Goal: Check status: Check status

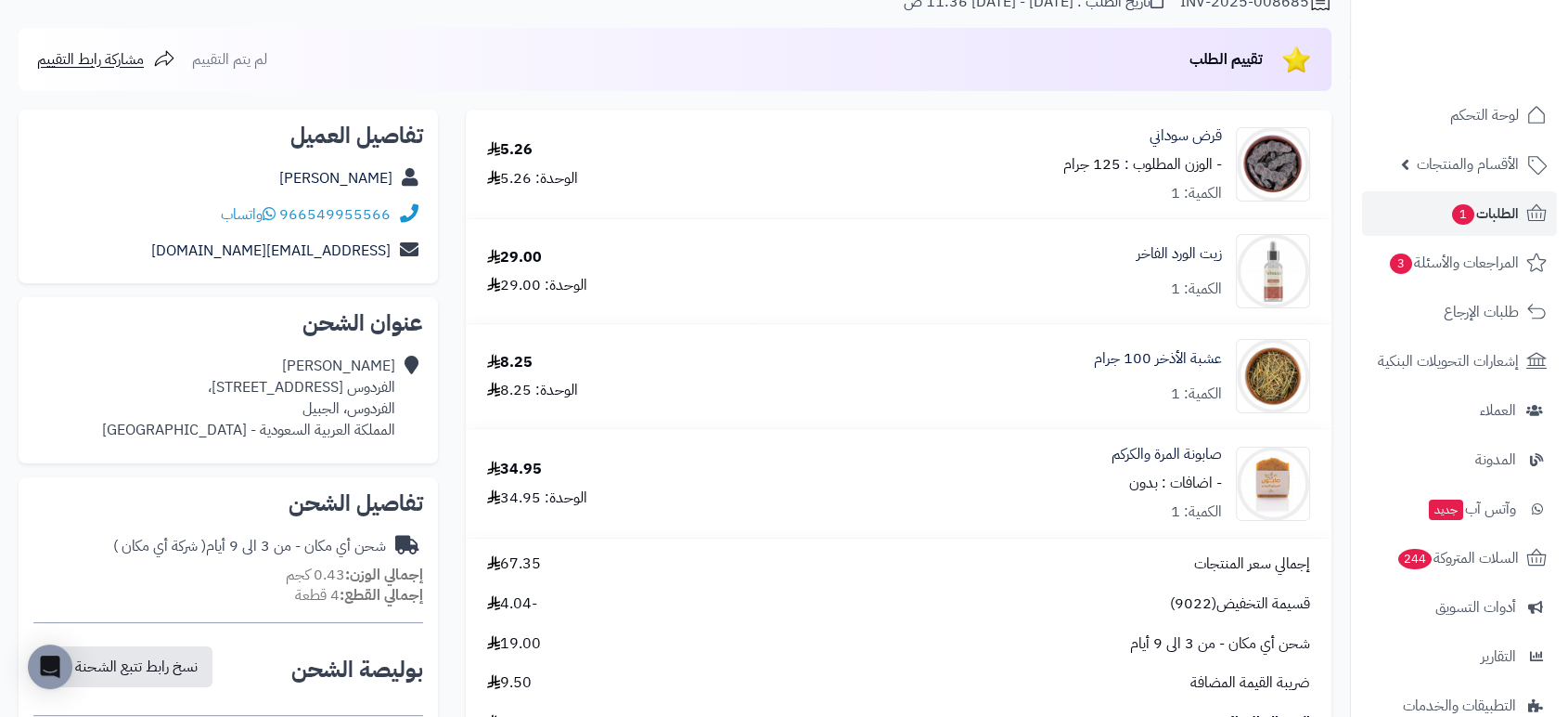
scroll to position [177, 0]
click at [1498, 207] on span "الطلبات 1" at bounding box center [1484, 214] width 69 height 26
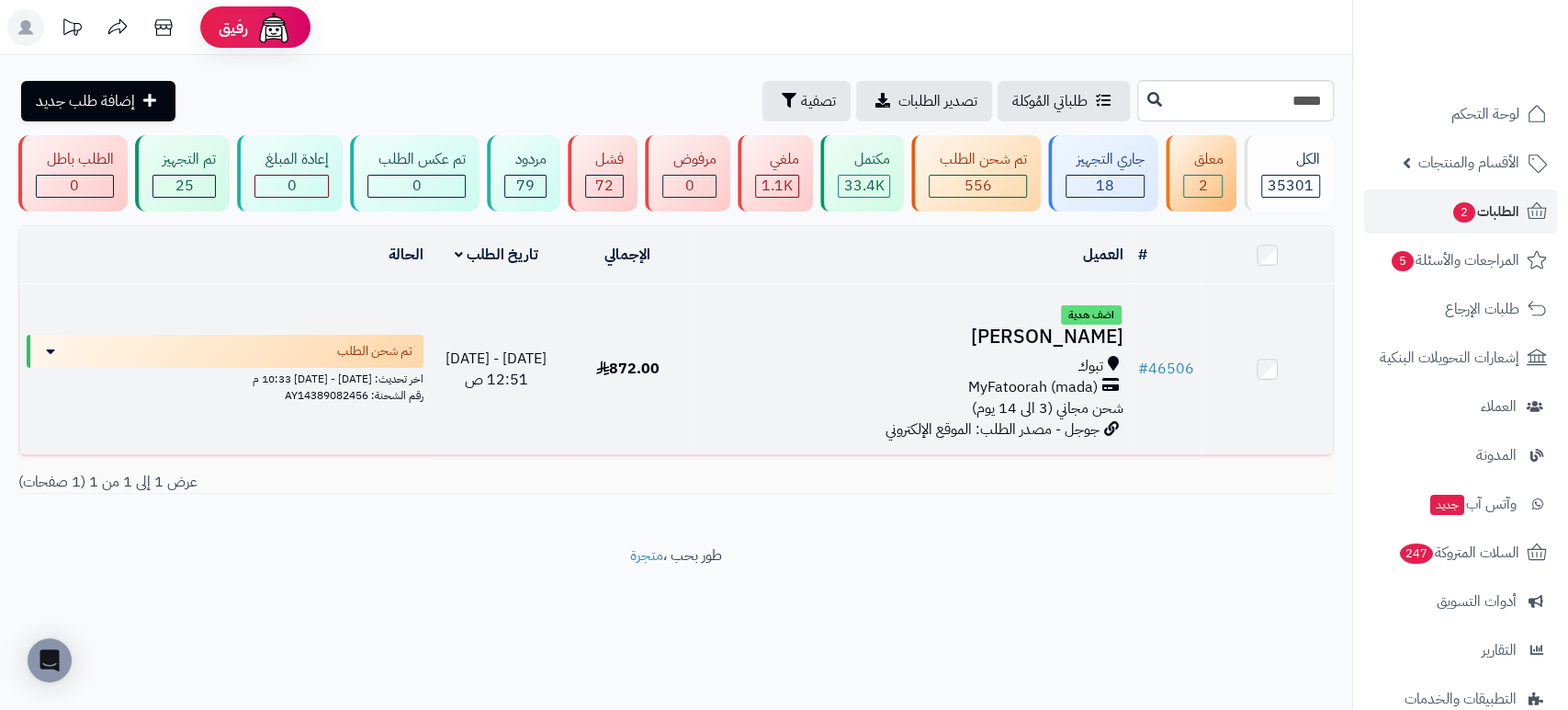
click at [1068, 339] on h3 "[PERSON_NAME]" at bounding box center [912, 336] width 423 height 21
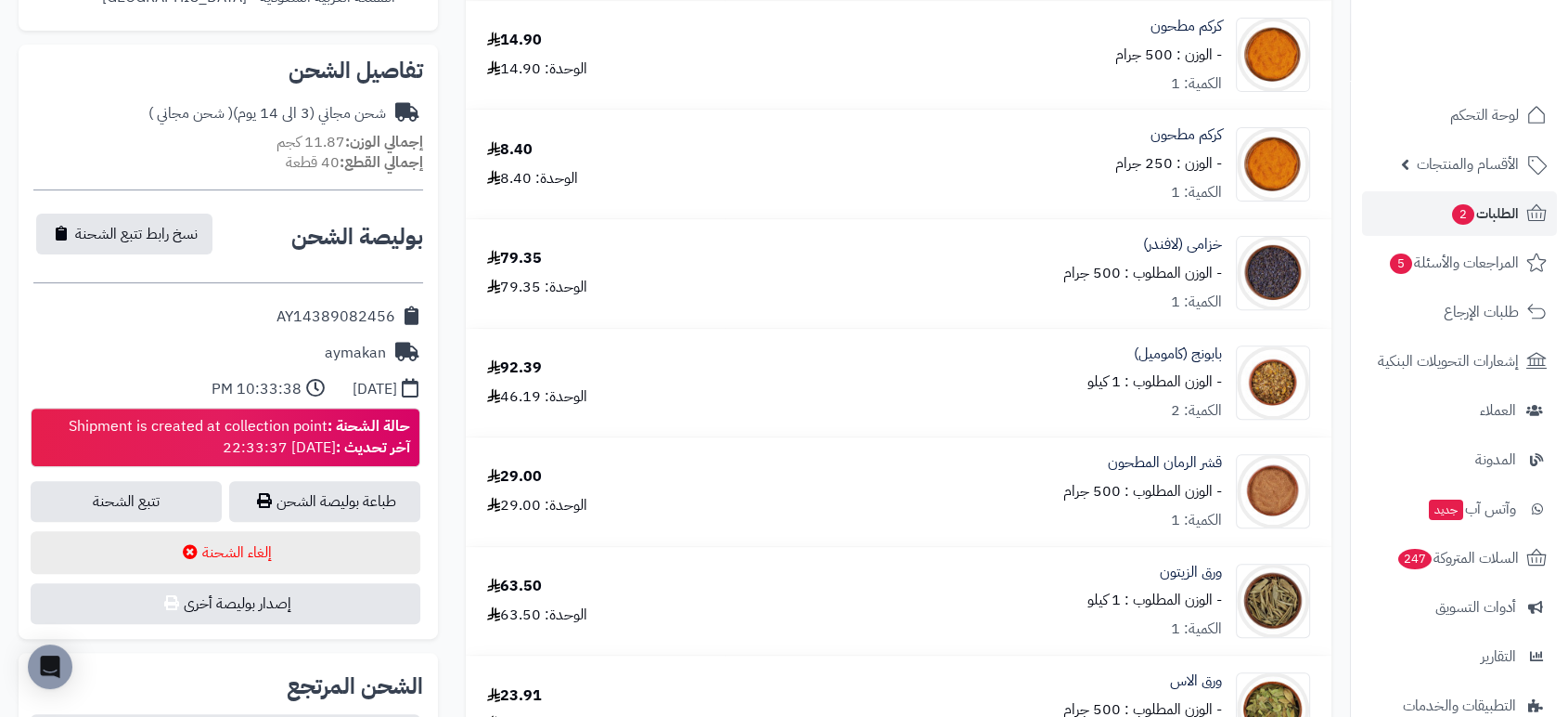
scroll to position [616, 0]
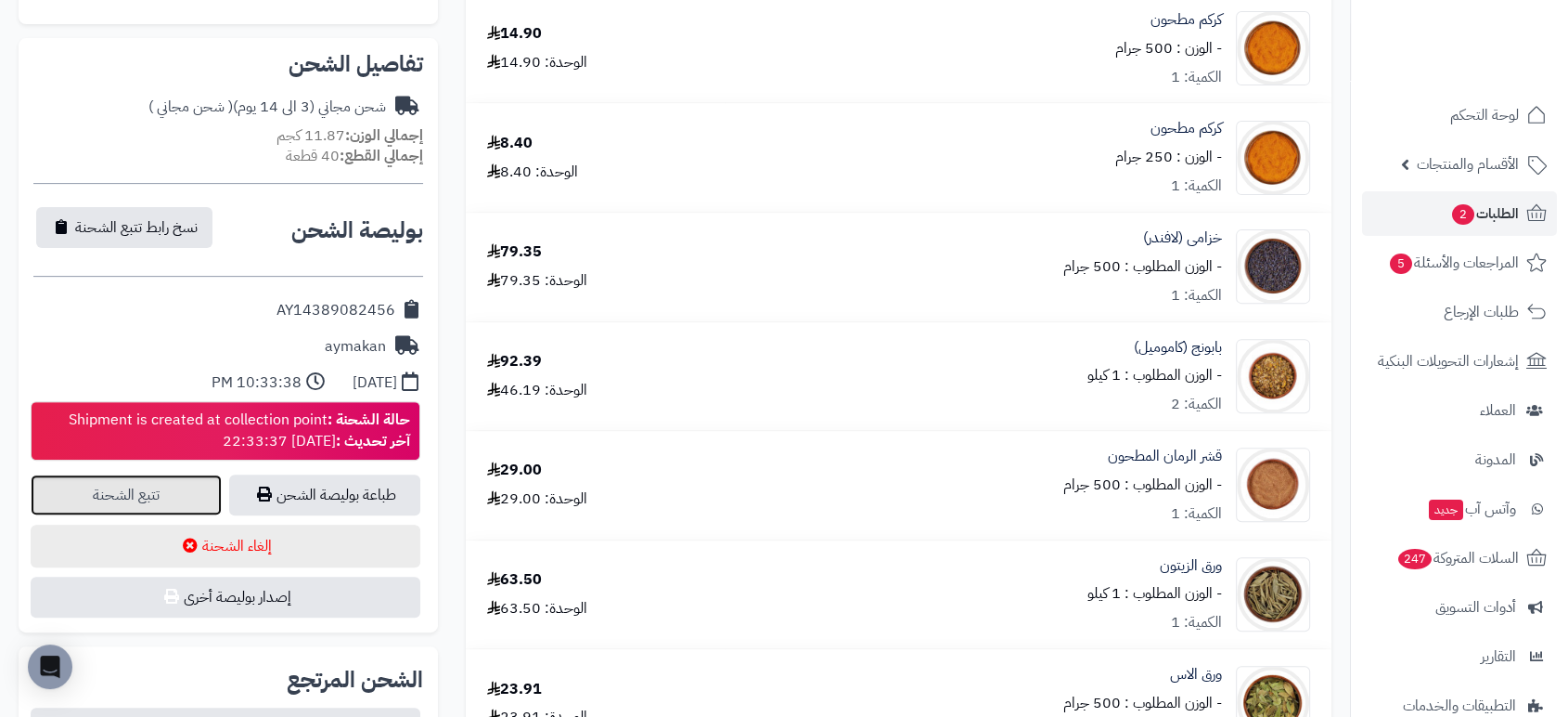
click at [158, 483] on link "تتبع الشحنة" at bounding box center [125, 494] width 191 height 41
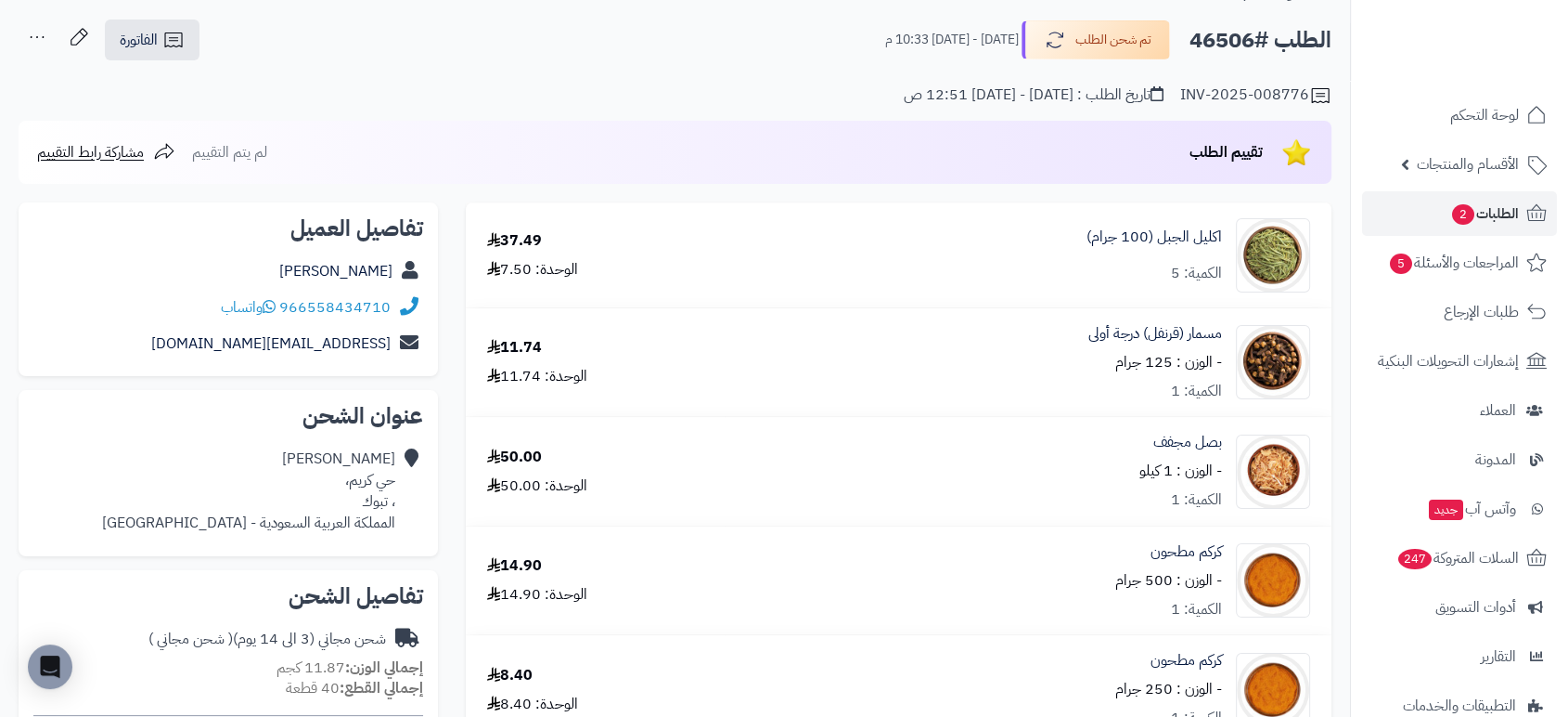
scroll to position [0, 0]
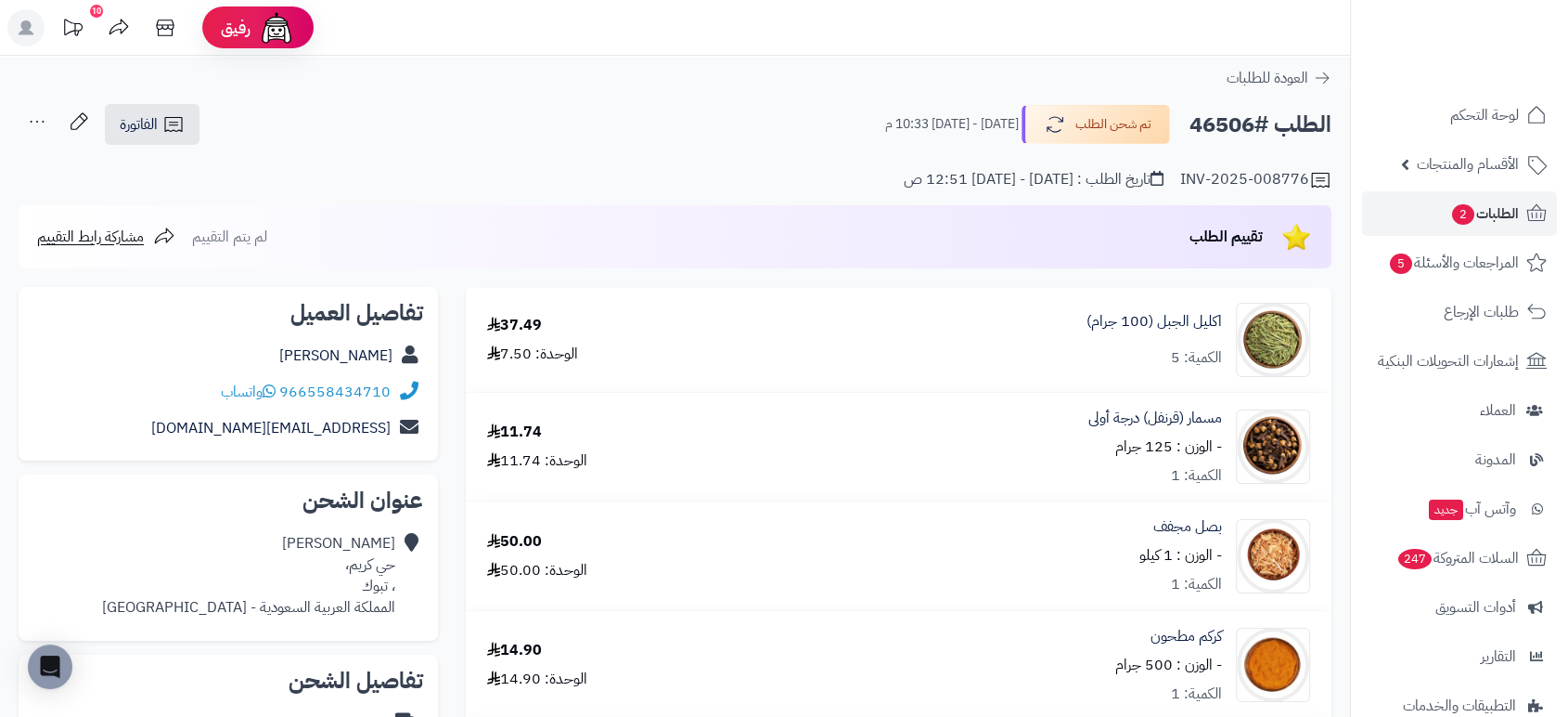
drag, startPoint x: 1252, startPoint y: 125, endPoint x: 1190, endPoint y: 119, distance: 62.3
click at [1190, 119] on h2 "الطلب #46506" at bounding box center [1260, 125] width 142 height 38
copy h2 "46506"
